Goal: Task Accomplishment & Management: Manage account settings

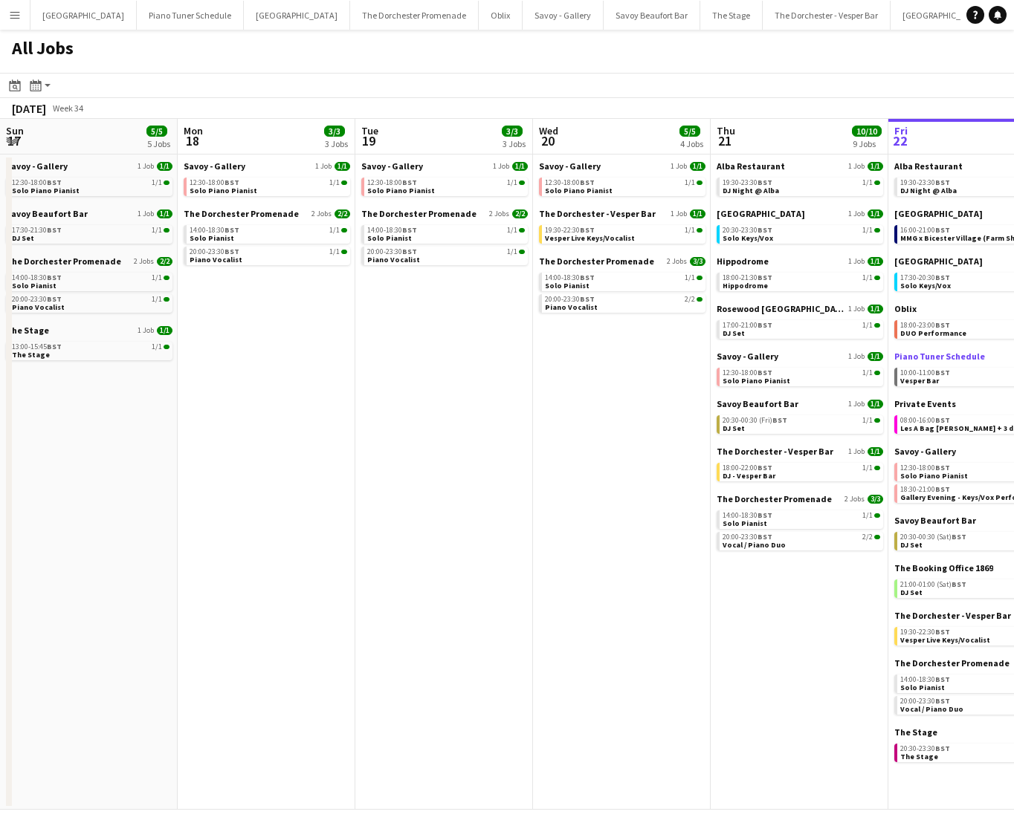
scroll to position [0, 355]
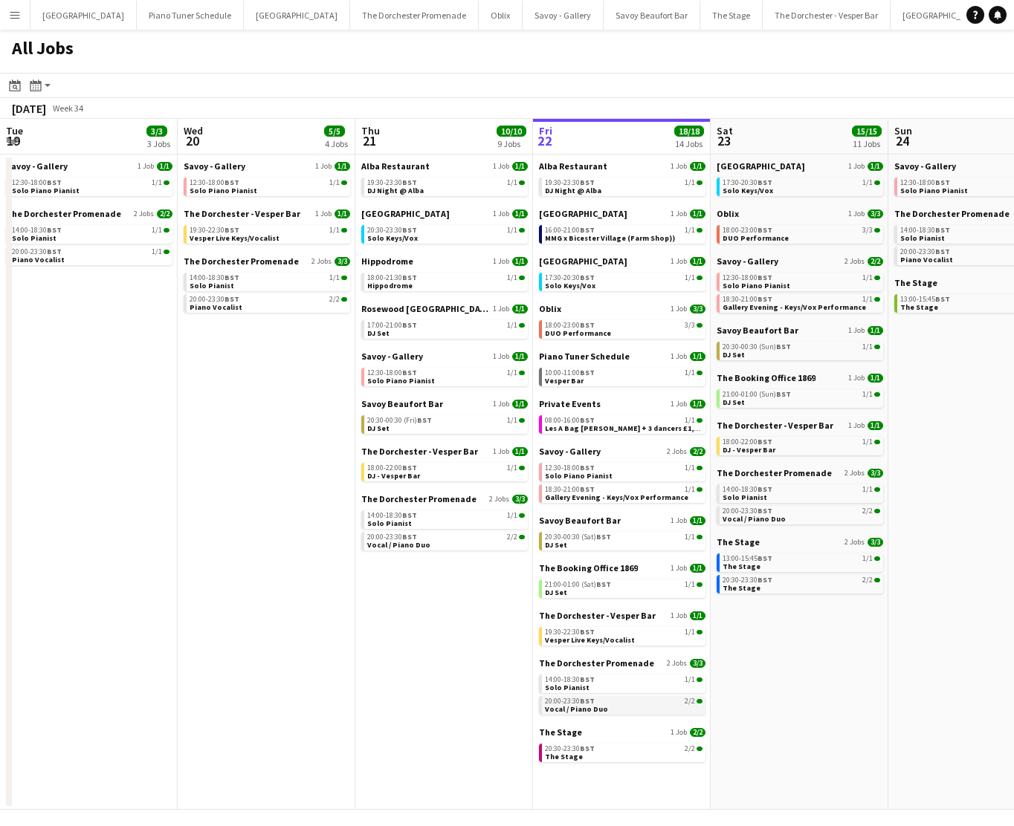
click at [619, 711] on link "20:00-23:30 BST 2/2 Vocal / Piano Duo" at bounding box center [624, 704] width 158 height 17
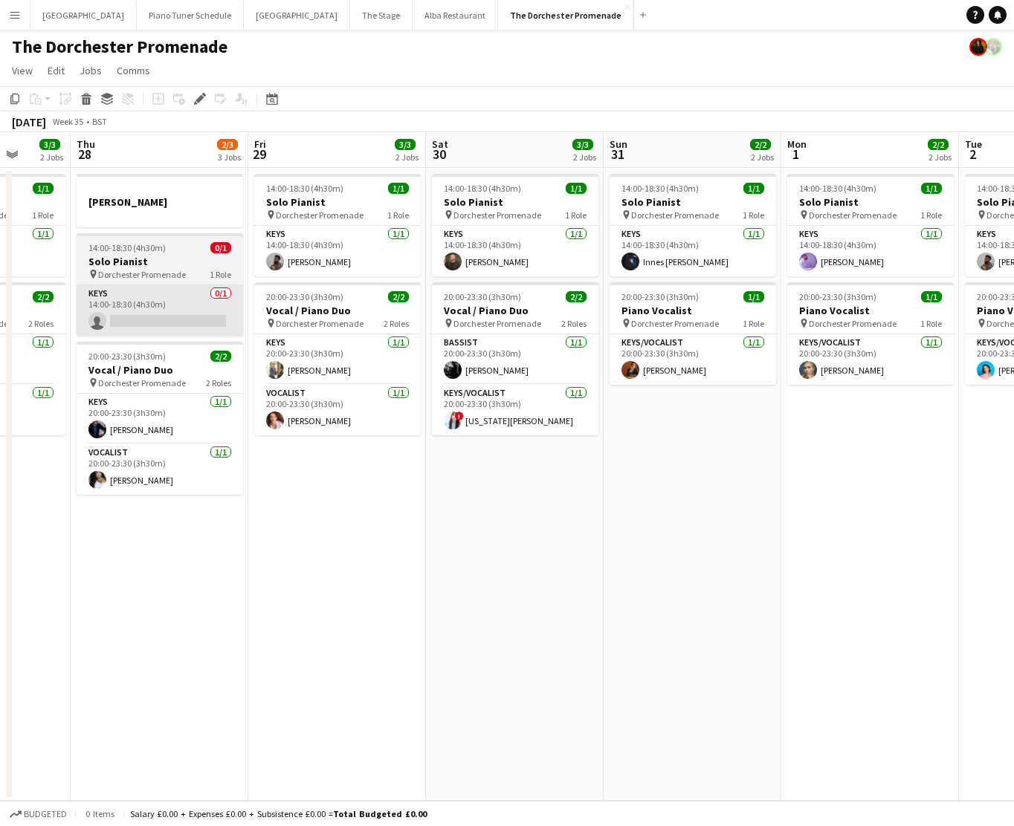
scroll to position [0, 458]
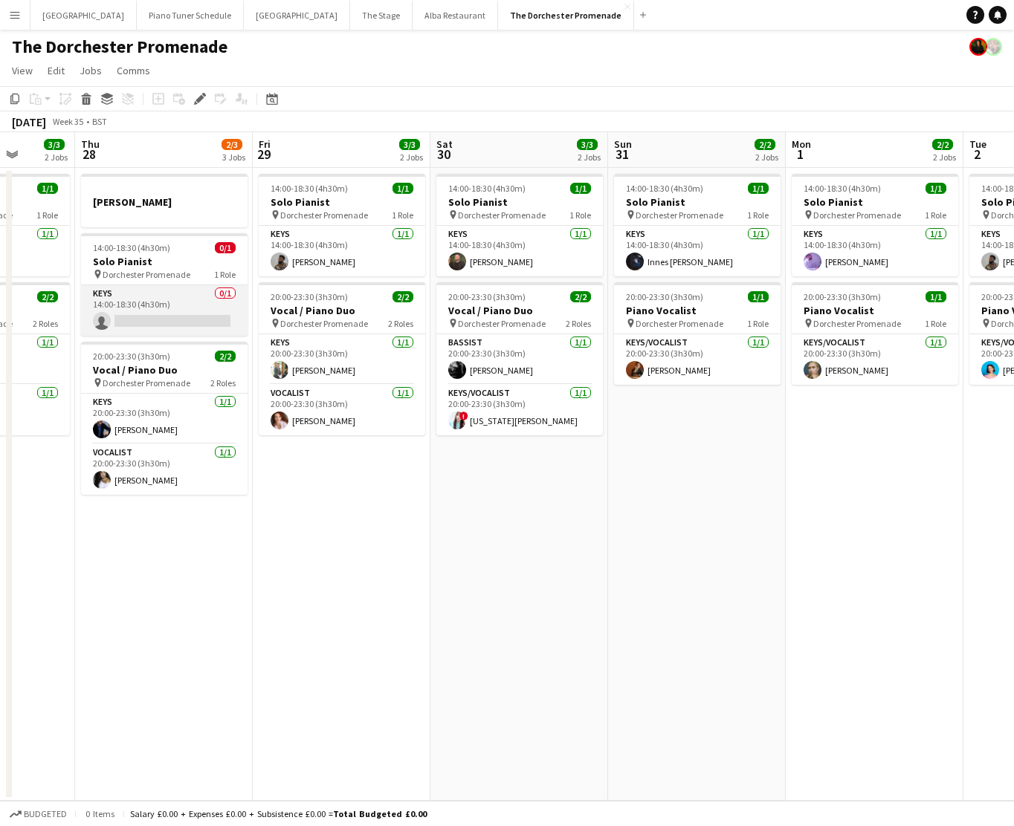
click at [192, 306] on app-card-role "Keys 0/1 14:00-18:30 (4h30m) single-neutral-actions" at bounding box center [164, 310] width 166 height 51
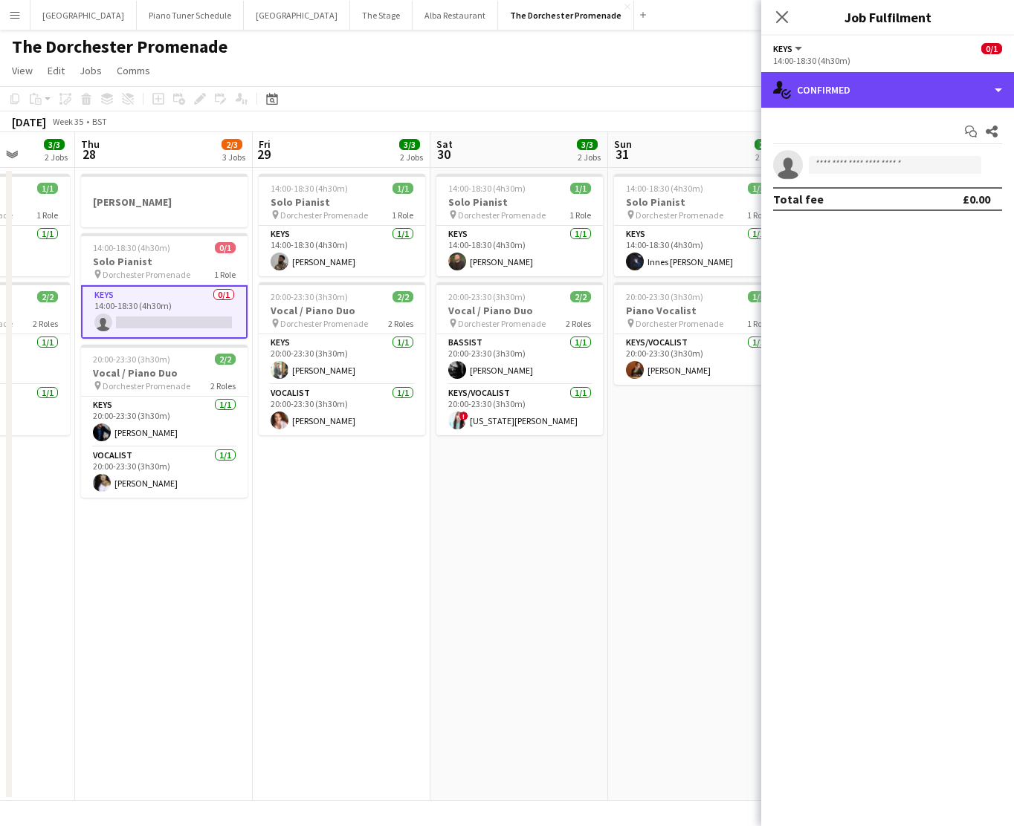
drag, startPoint x: 887, startPoint y: 91, endPoint x: 885, endPoint y: 121, distance: 29.8
click at [887, 91] on div "single-neutral-actions-check-2 Confirmed" at bounding box center [887, 90] width 253 height 36
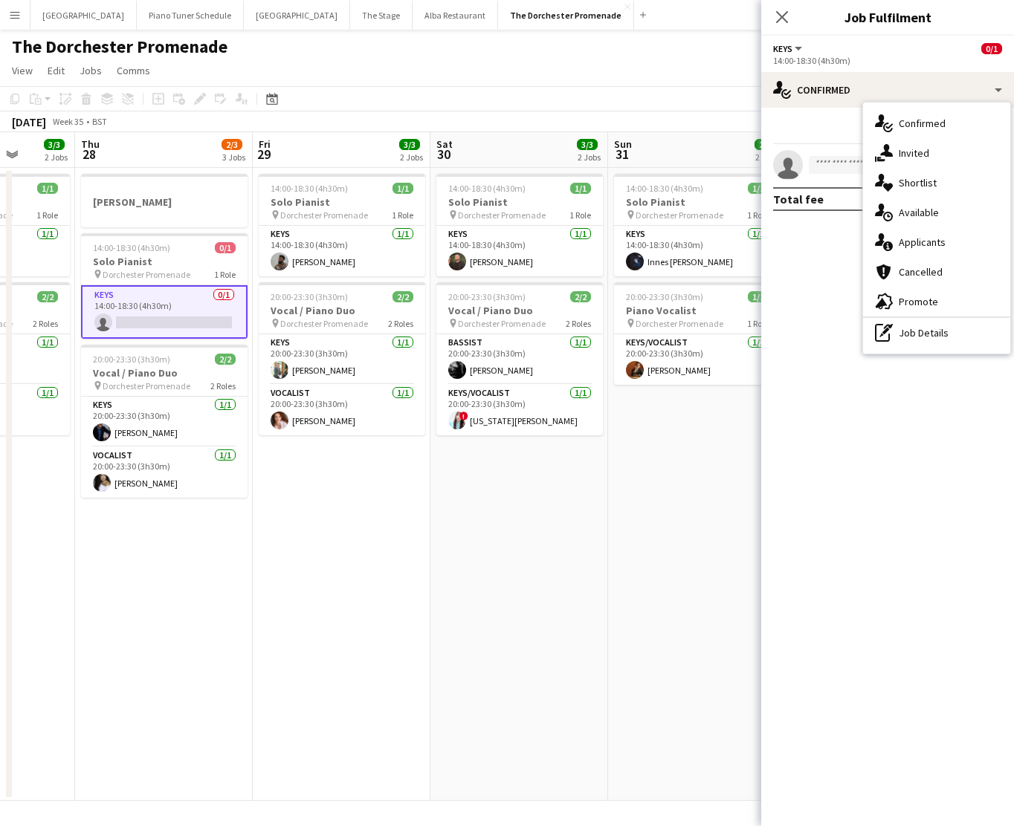
click at [936, 218] on div "single-neutral-actions-upload Available" at bounding box center [936, 213] width 147 height 30
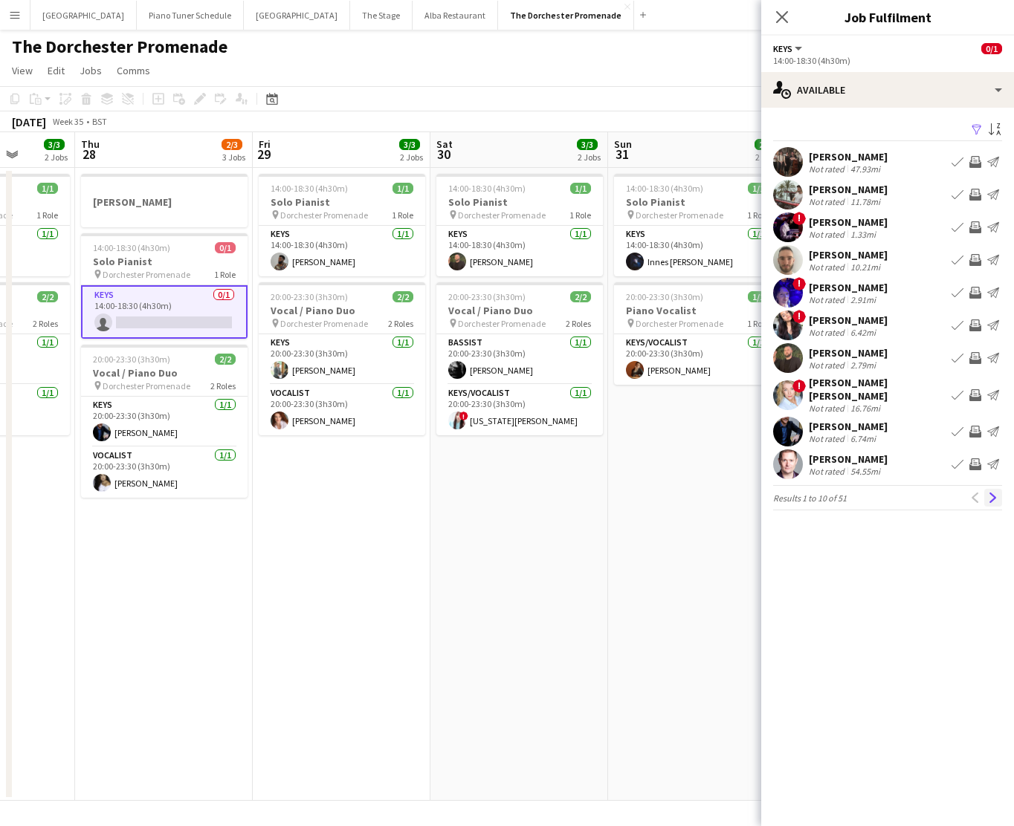
click at [988, 493] on app-icon "Next" at bounding box center [993, 498] width 10 height 10
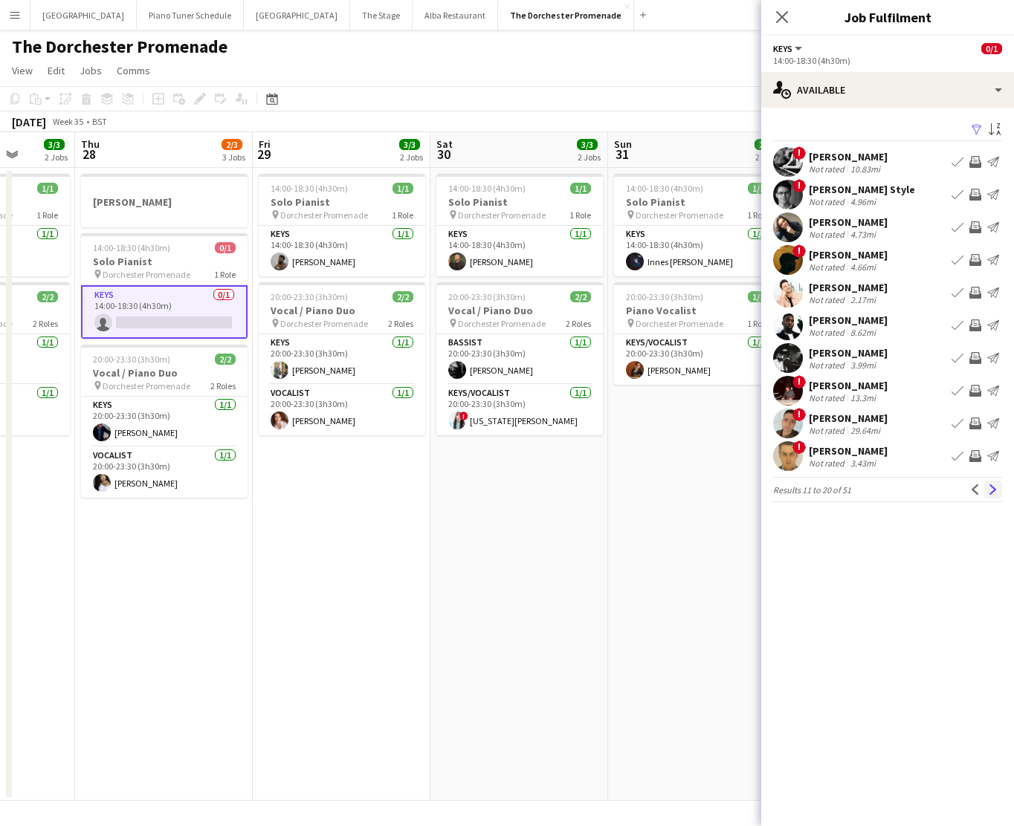
click at [989, 493] on app-icon "Next" at bounding box center [993, 490] width 10 height 10
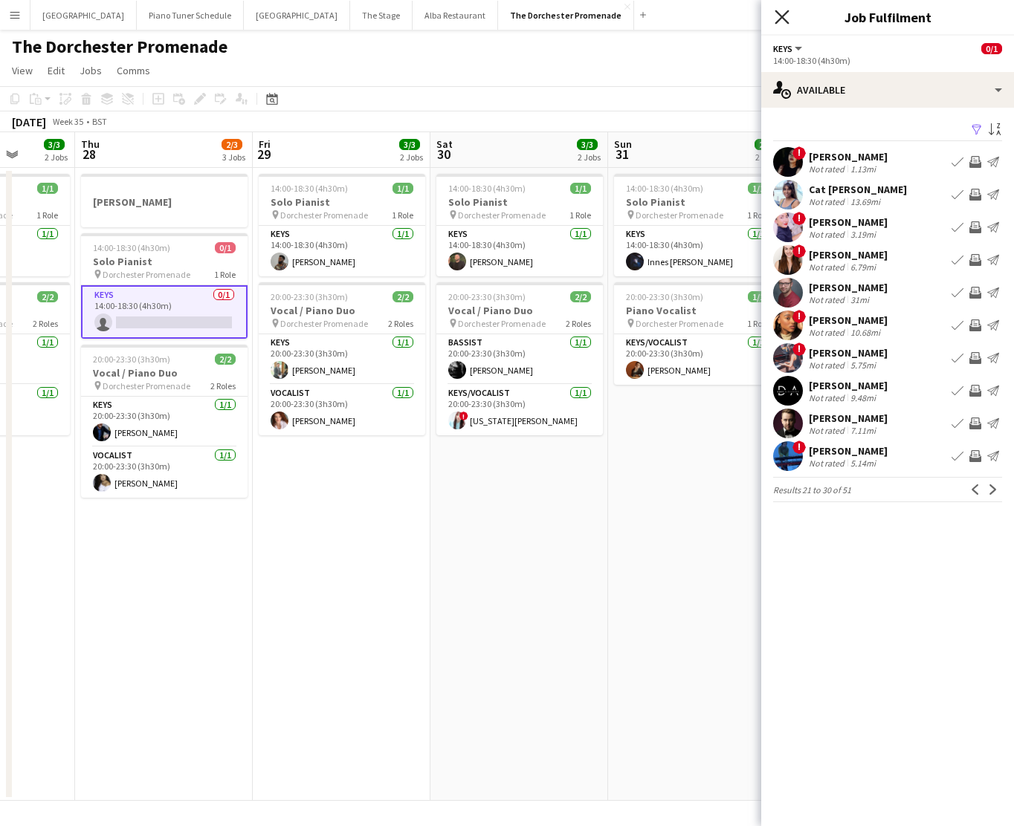
click at [779, 20] on icon at bounding box center [781, 17] width 14 height 14
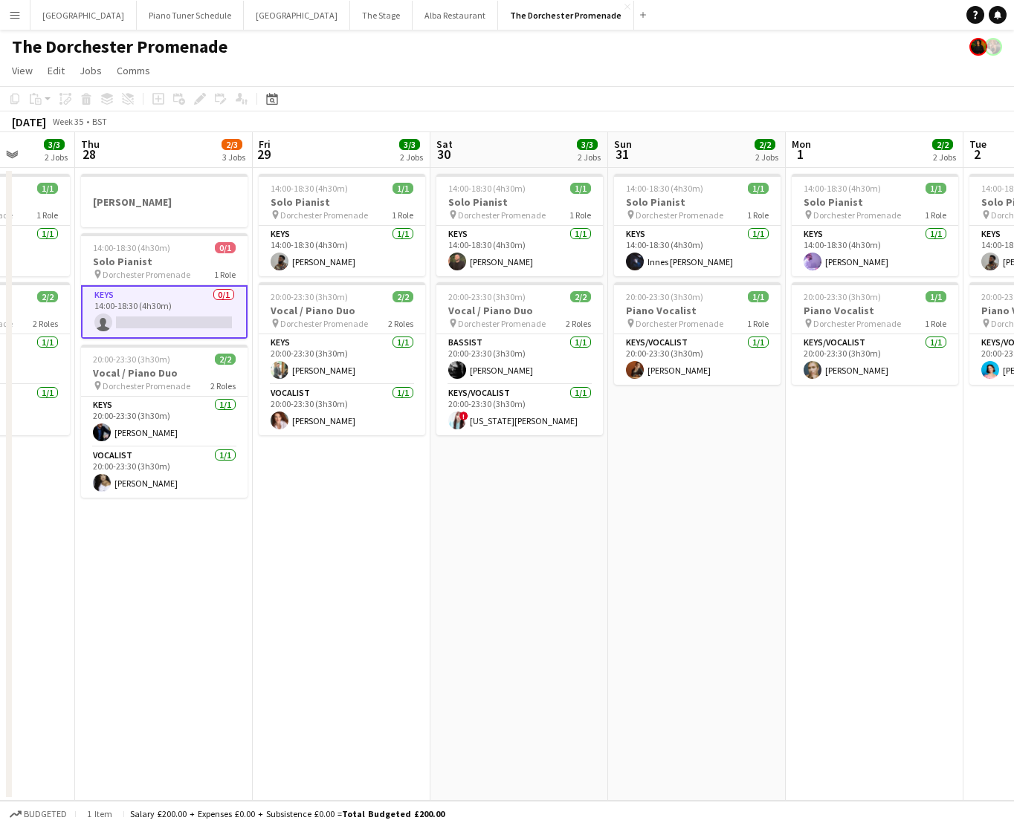
click at [753, 70] on app-page-menu "View Day view expanded Day view collapsed Month view Date picker Jump to [DATE]…" at bounding box center [507, 72] width 1014 height 28
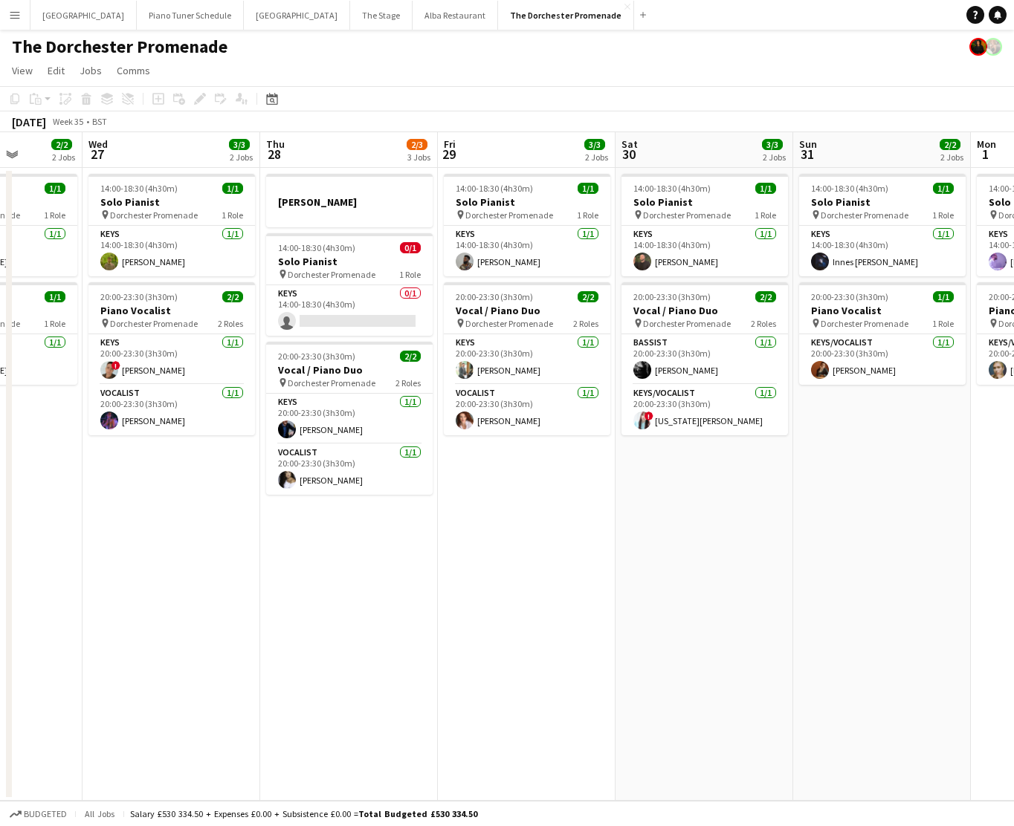
scroll to position [0, 538]
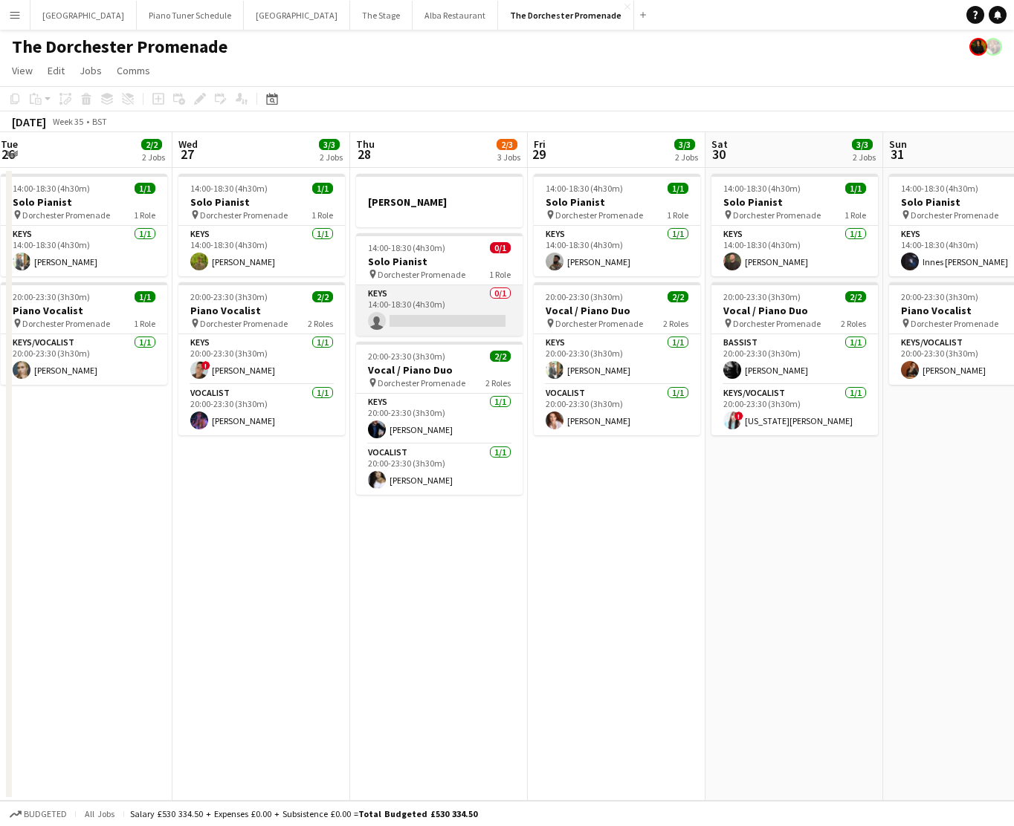
click at [415, 310] on app-card-role "Keys 0/1 14:00-18:30 (4h30m) single-neutral-actions" at bounding box center [439, 310] width 166 height 51
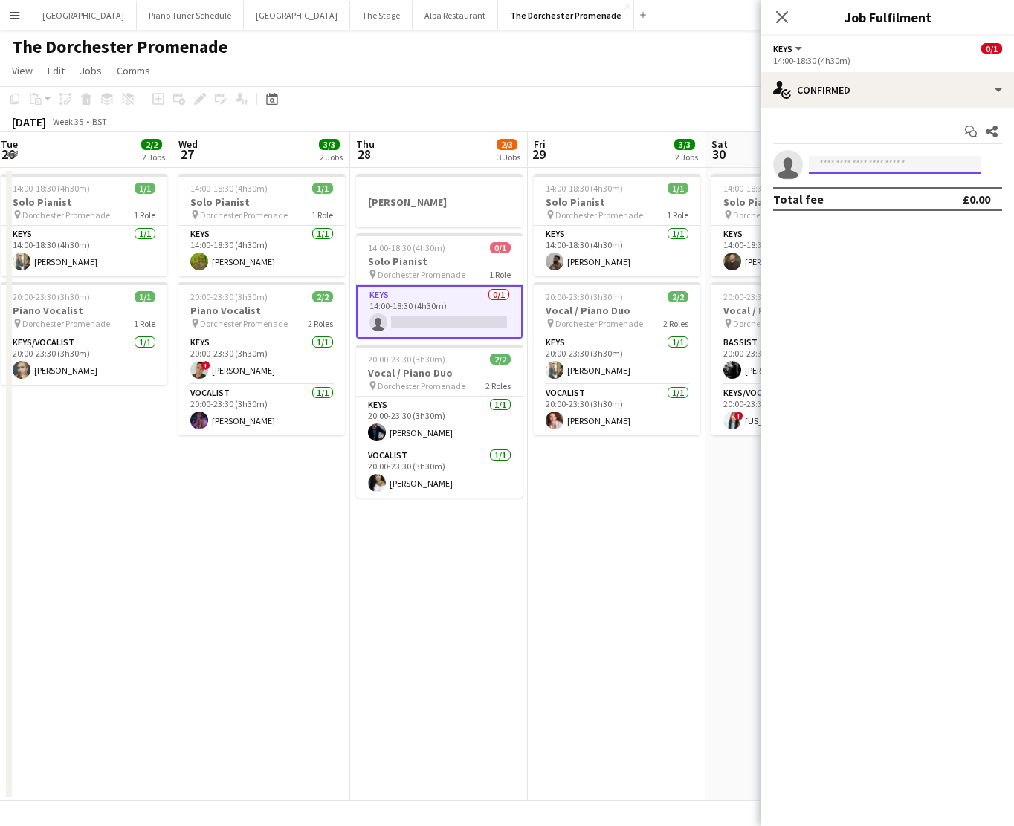
click at [834, 163] on input at bounding box center [895, 165] width 172 height 18
type input "******"
click at [893, 192] on span "[PERSON_NAME][EMAIL_ADDRESS][DOMAIN_NAME]" at bounding box center [894, 198] width 149 height 12
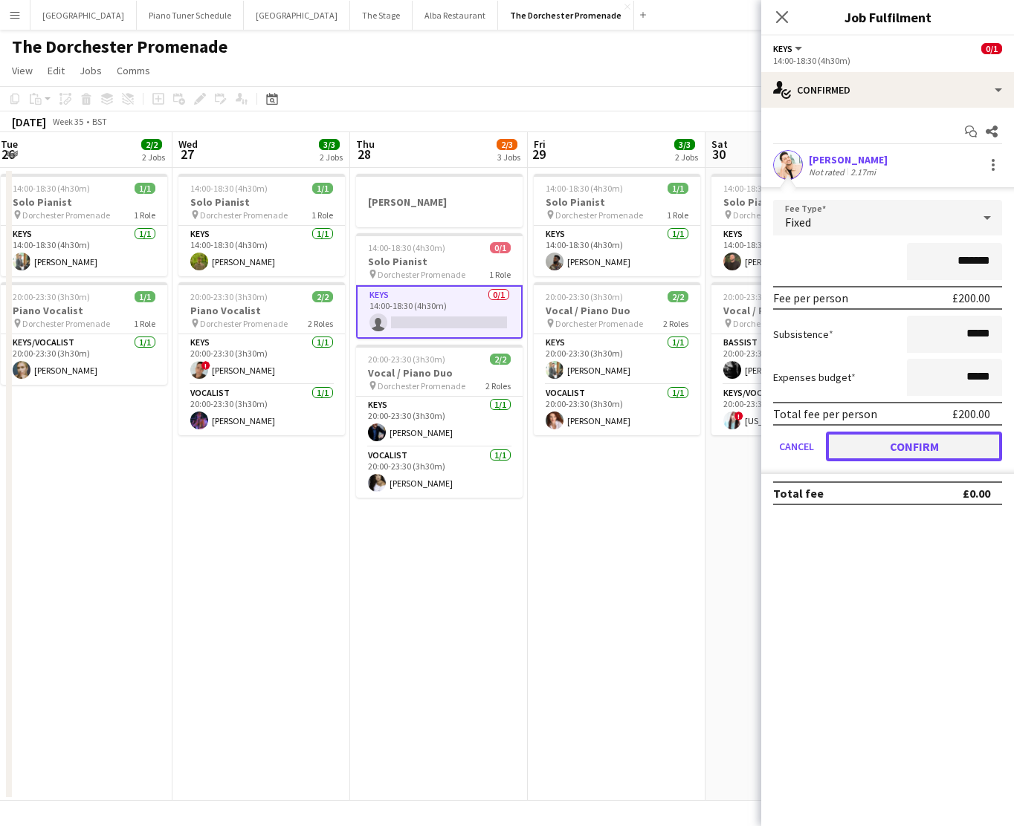
click at [855, 438] on button "Confirm" at bounding box center [914, 447] width 176 height 30
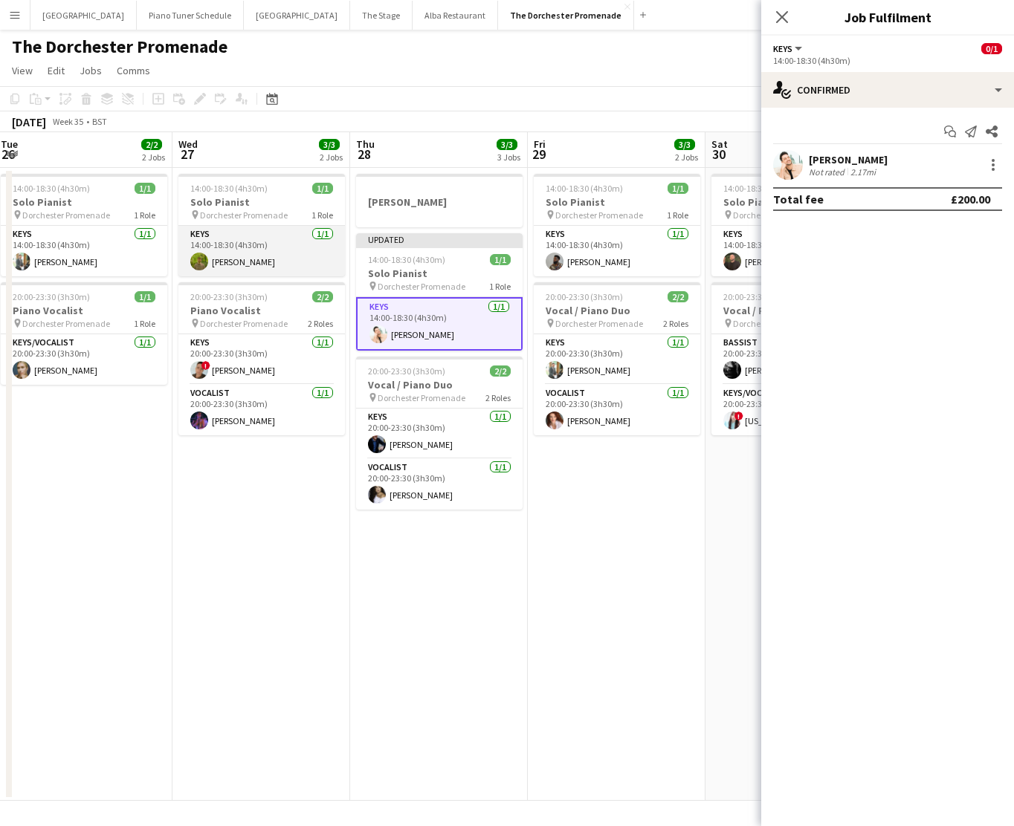
click at [215, 247] on app-card-role "Keys [DATE] 14:00-18:30 (4h30m) [PERSON_NAME]" at bounding box center [261, 251] width 166 height 51
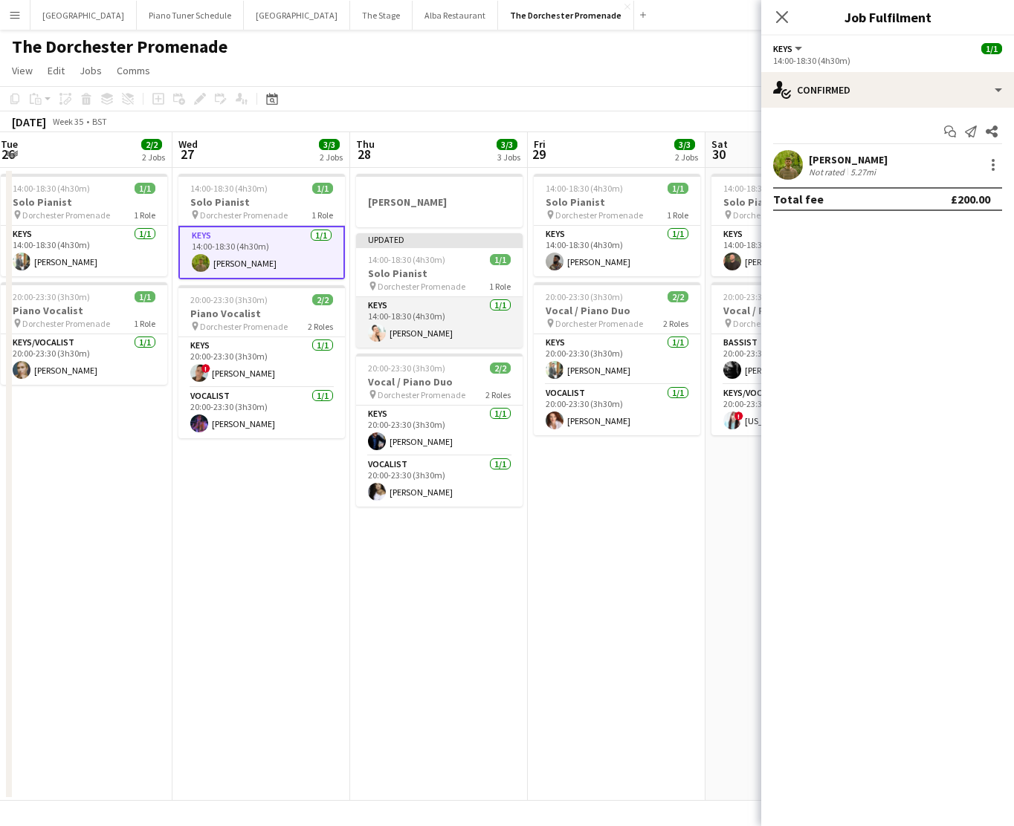
click at [416, 302] on app-card-role "Keys [DATE] 14:00-18:30 (4h30m) [PERSON_NAME]" at bounding box center [439, 322] width 166 height 51
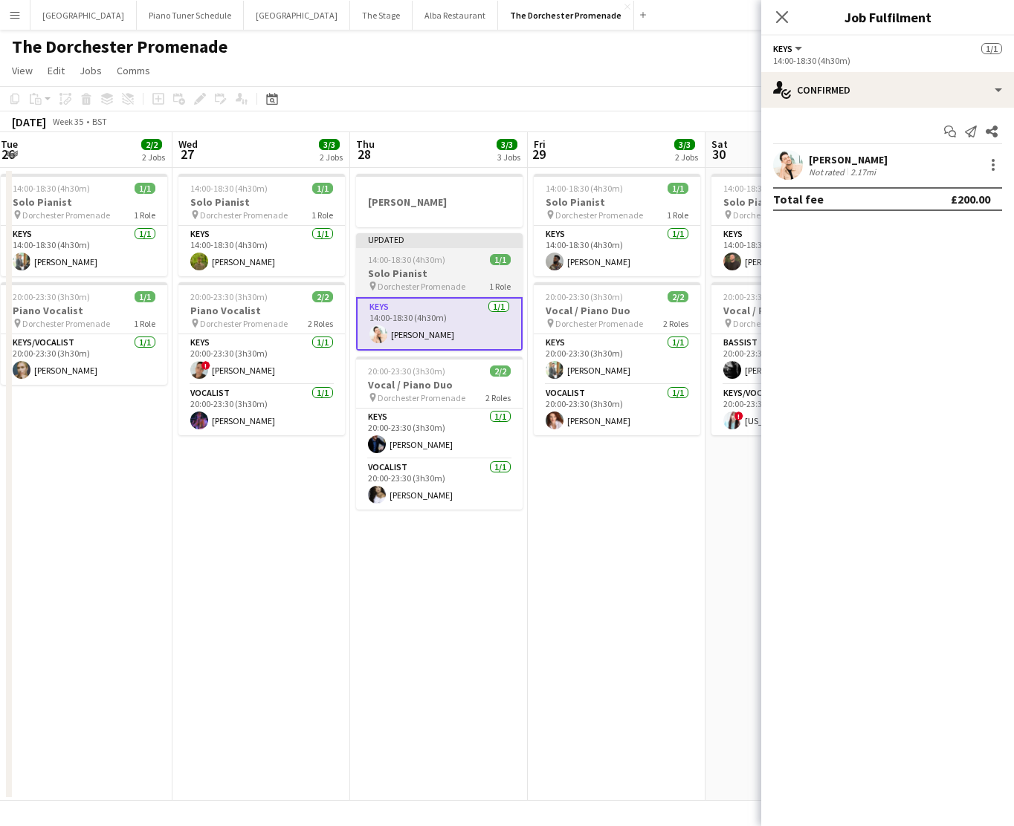
click at [423, 268] on h3 "Solo Pianist" at bounding box center [439, 273] width 166 height 13
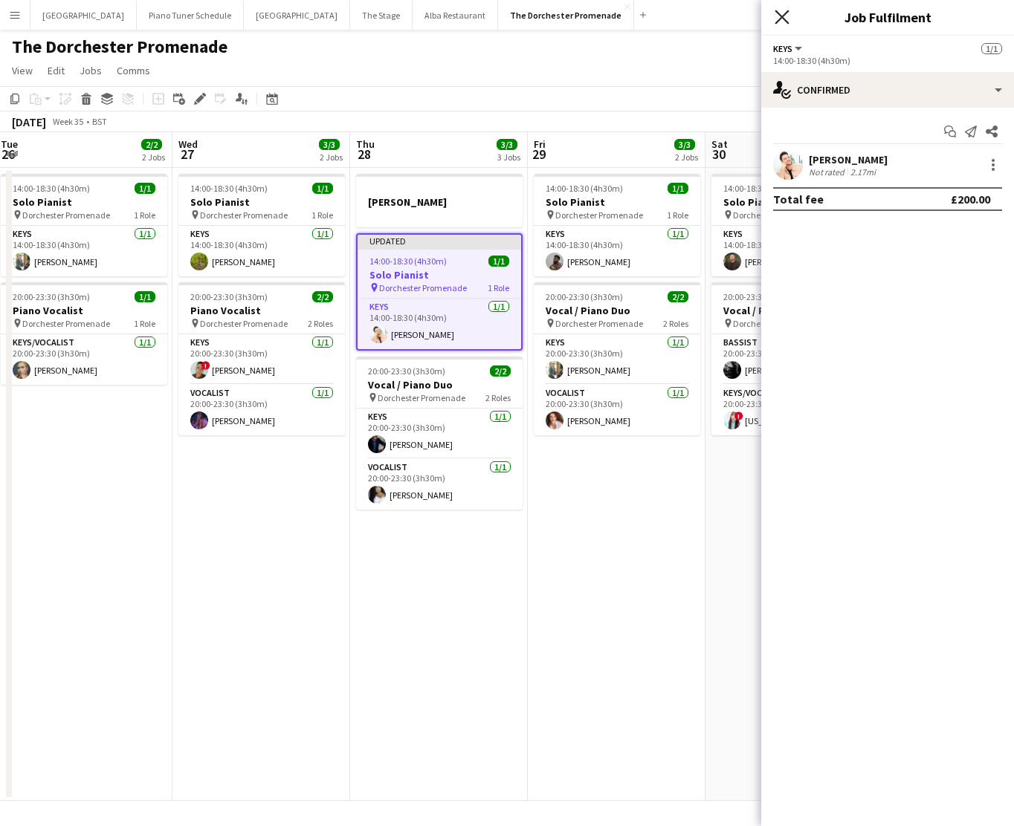
click at [780, 13] on icon "Close pop-in" at bounding box center [781, 17] width 14 height 14
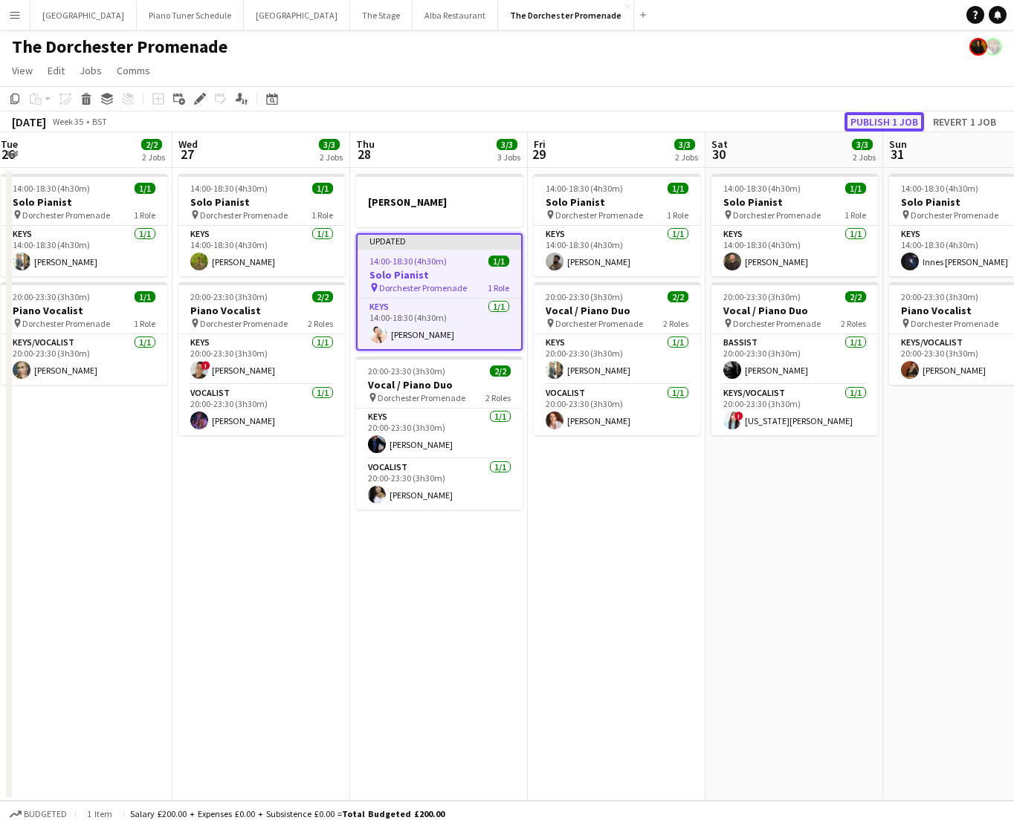
click at [902, 127] on button "Publish 1 job" at bounding box center [884, 121] width 80 height 19
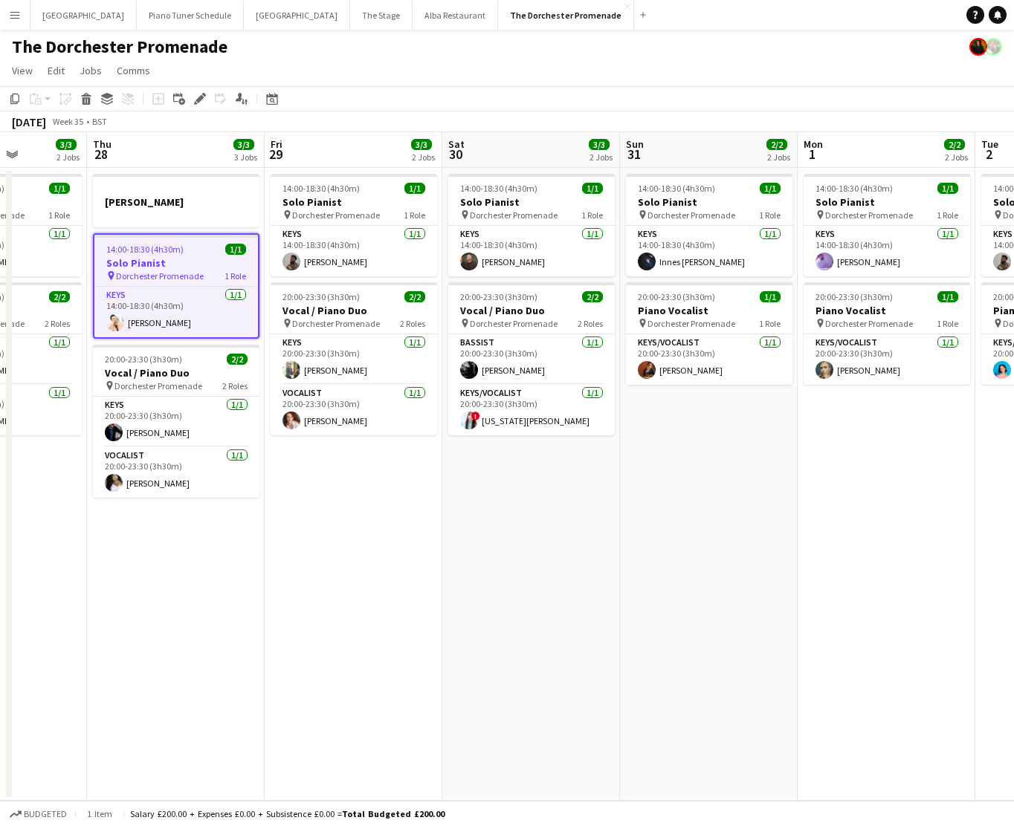
scroll to position [0, 626]
